Goal: Transaction & Acquisition: Purchase product/service

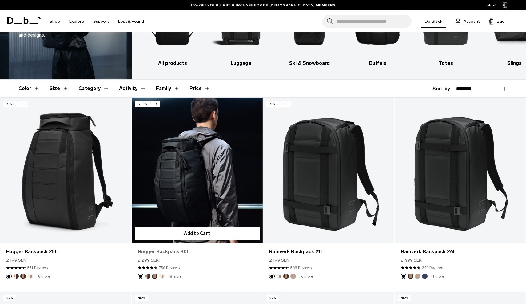
scroll to position [75, 0]
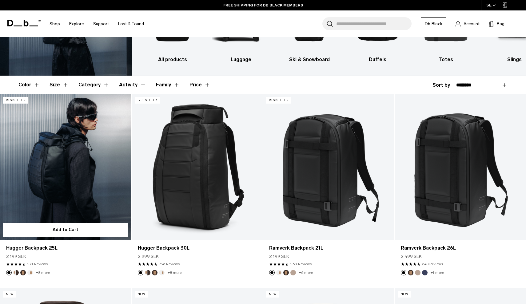
click at [105, 187] on link "Hugger Backpack 25L" at bounding box center [65, 167] width 131 height 146
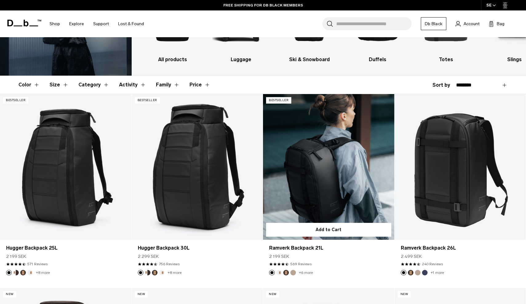
click at [308, 188] on link "Ramverk Backpack 21L" at bounding box center [328, 167] width 131 height 146
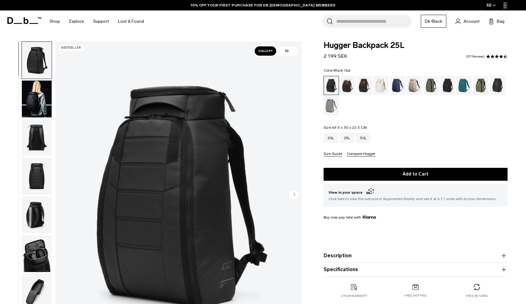
click at [39, 92] on img "button" at bounding box center [37, 99] width 30 height 37
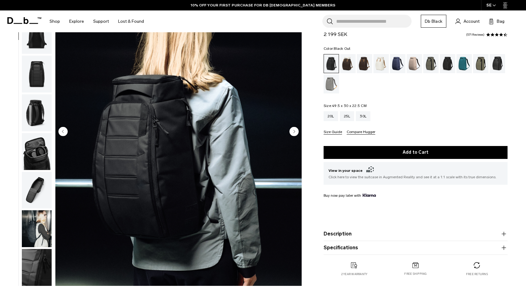
scroll to position [64, 0]
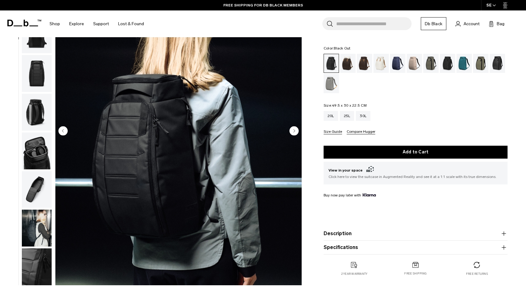
click at [297, 130] on circle "Next slide" at bounding box center [293, 130] width 9 height 9
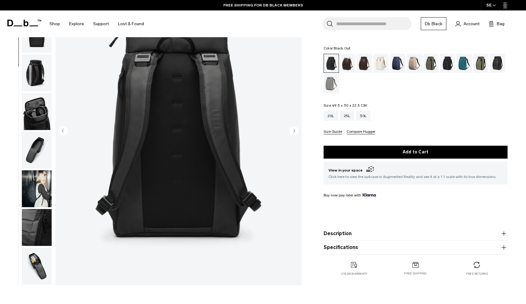
click at [294, 131] on icon "Next slide" at bounding box center [294, 130] width 2 height 3
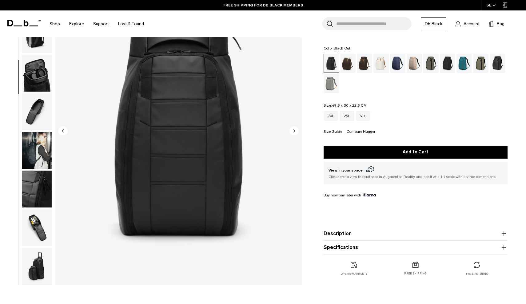
click at [294, 131] on icon "Next slide" at bounding box center [294, 130] width 2 height 3
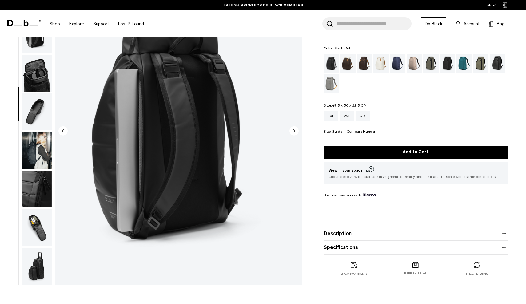
click at [294, 131] on icon "Next slide" at bounding box center [294, 130] width 2 height 3
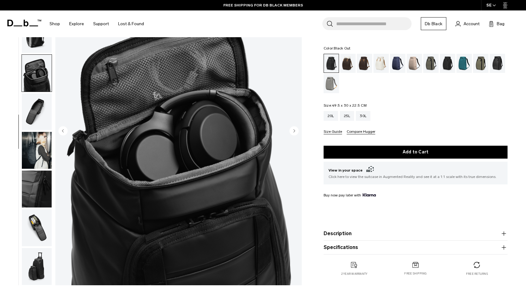
click at [294, 131] on icon "Next slide" at bounding box center [294, 130] width 2 height 3
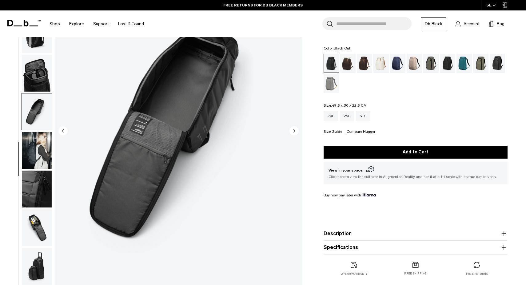
click at [294, 131] on icon "Next slide" at bounding box center [294, 130] width 2 height 3
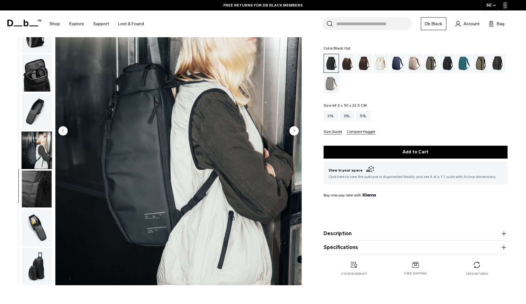
click at [294, 131] on icon "Next slide" at bounding box center [294, 130] width 2 height 3
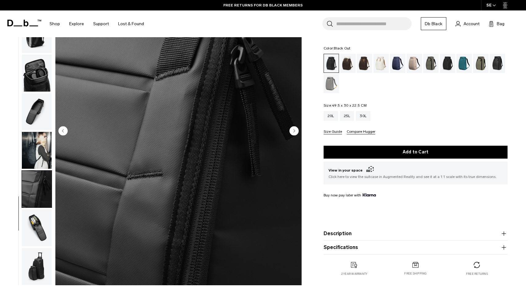
click at [294, 131] on icon "Next slide" at bounding box center [294, 130] width 2 height 3
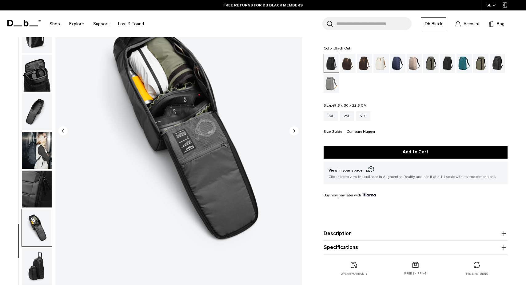
click at [294, 131] on icon "Next slide" at bounding box center [294, 130] width 2 height 3
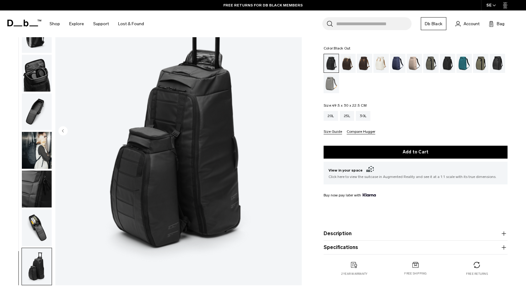
click at [294, 131] on img "11 / 11" at bounding box center [178, 132] width 246 height 308
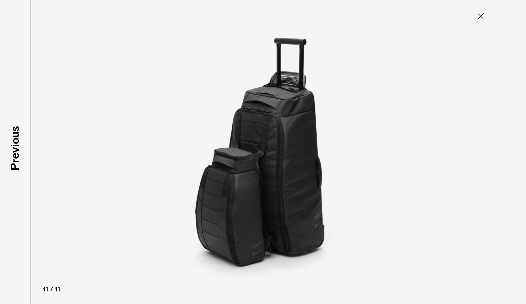
click at [480, 13] on icon at bounding box center [481, 16] width 10 height 10
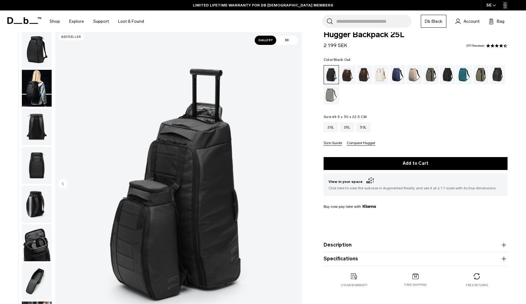
scroll to position [0, 0]
click at [40, 39] on img "button" at bounding box center [37, 49] width 30 height 37
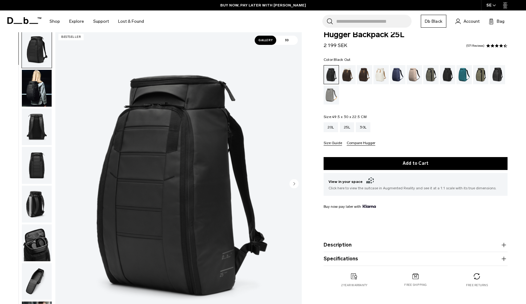
click at [39, 89] on img "button" at bounding box center [37, 88] width 30 height 37
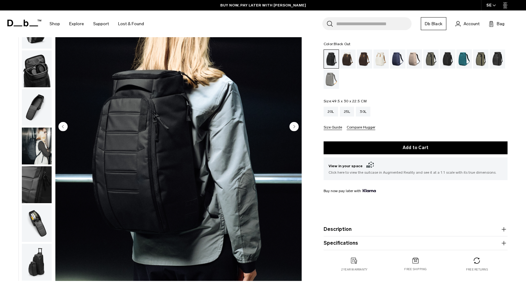
scroll to position [105, 0]
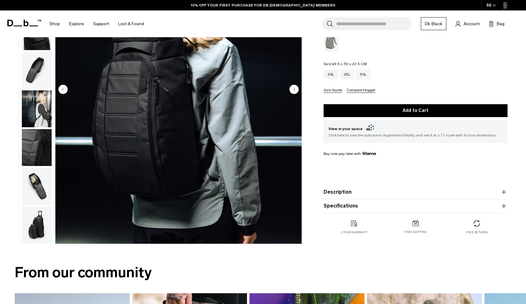
click at [355, 91] on button "Compare Hugger" at bounding box center [361, 90] width 29 height 5
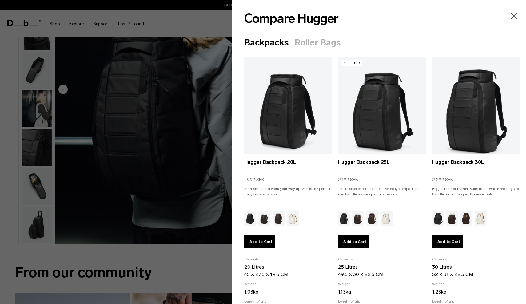
scroll to position [0, 0]
click at [515, 15] on icon "Close" at bounding box center [514, 16] width 10 height 10
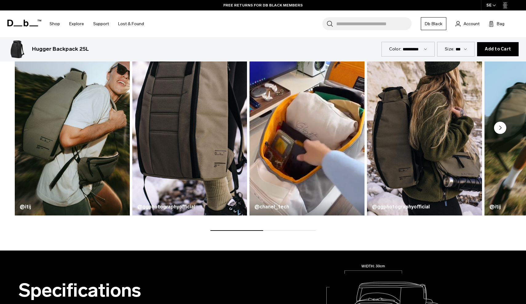
scroll to position [361, 0]
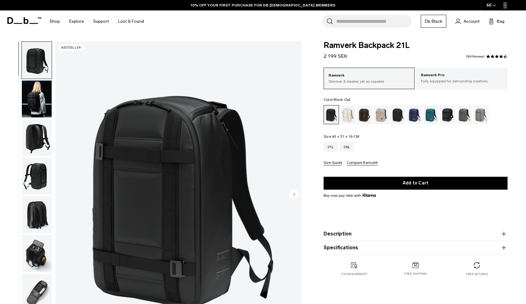
click at [296, 194] on circle "Next slide" at bounding box center [293, 194] width 9 height 9
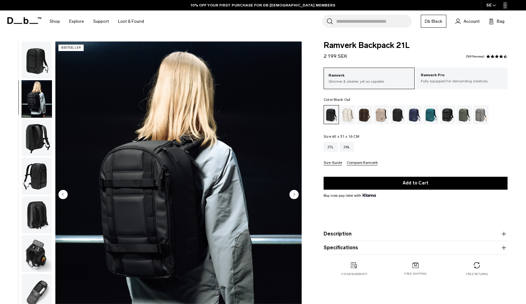
scroll to position [4, 0]
click at [296, 194] on circle "Next slide" at bounding box center [293, 194] width 9 height 9
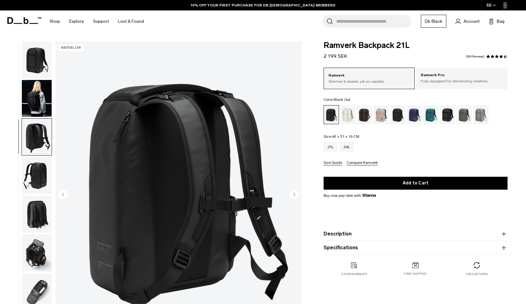
click at [296, 194] on circle "Next slide" at bounding box center [293, 194] width 9 height 9
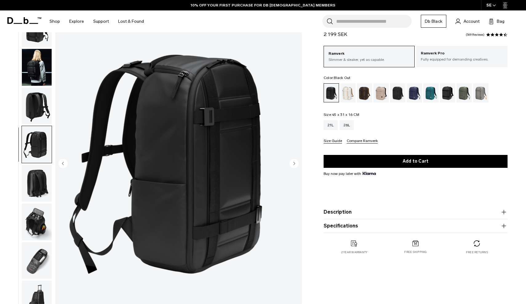
scroll to position [65, 0]
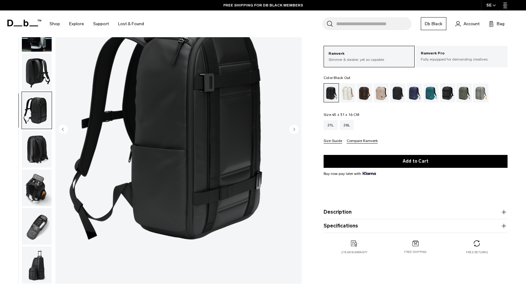
click at [357, 216] on button "Description" at bounding box center [416, 212] width 184 height 7
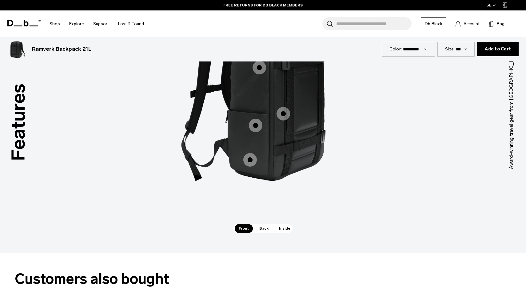
scroll to position [800, 0]
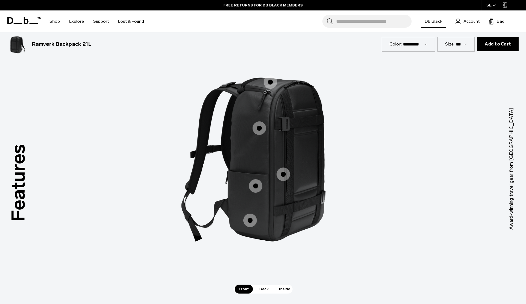
click at [265, 291] on span "Back" at bounding box center [263, 289] width 17 height 9
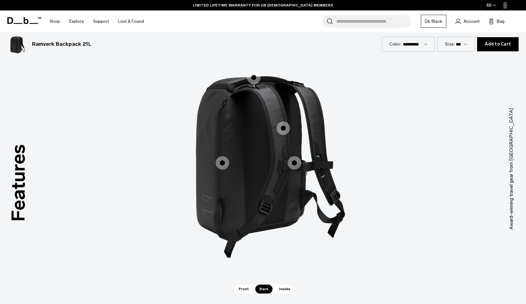
click at [221, 162] on span "2 / 3" at bounding box center [223, 163] width 14 height 14
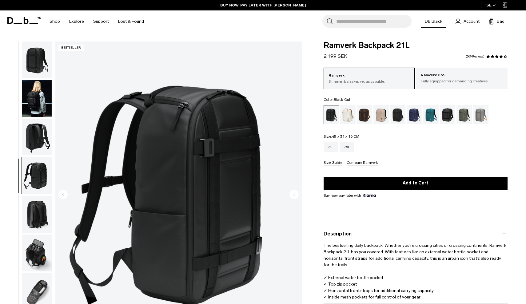
scroll to position [0, 0]
drag, startPoint x: 410, startPoint y: 46, endPoint x: 324, endPoint y: 45, distance: 86.1
click at [324, 45] on span "Ramverk Backpack 21L" at bounding box center [416, 46] width 184 height 8
copy span "Ramverk Backpack 21L"
click at [38, 103] on img "button" at bounding box center [37, 98] width 30 height 37
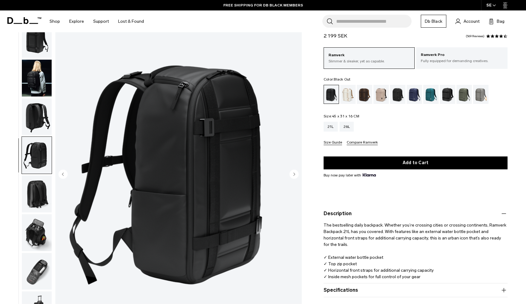
scroll to position [20, 0]
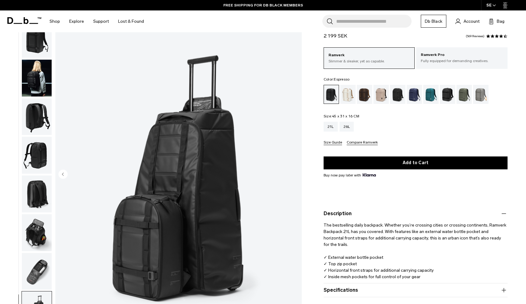
click at [362, 96] on div "Espresso" at bounding box center [365, 94] width 16 height 19
